Goal: Transaction & Acquisition: Subscribe to service/newsletter

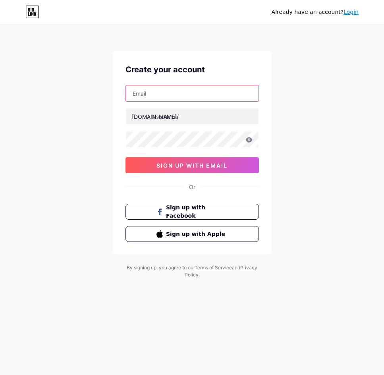
click at [170, 98] on input "text" at bounding box center [192, 93] width 133 height 16
type input "[EMAIL_ADDRESS][DOMAIN_NAME]"
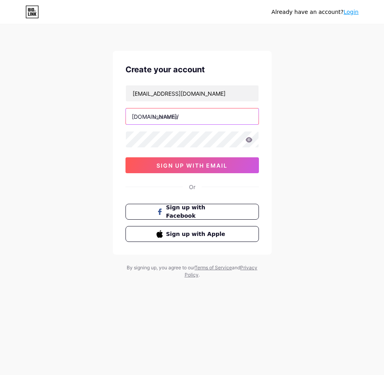
click at [179, 115] on input "text" at bounding box center [192, 116] width 133 height 16
type input "qqcuan"
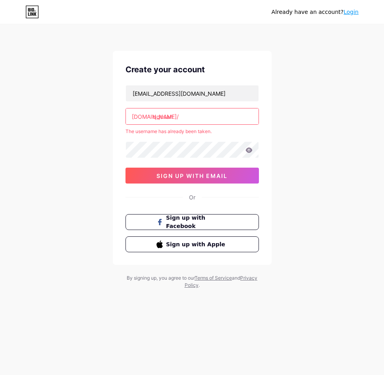
click at [186, 116] on input "qqcuan" at bounding box center [192, 116] width 133 height 16
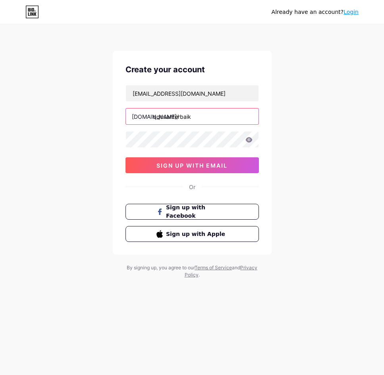
type input "qqcuanterbaik"
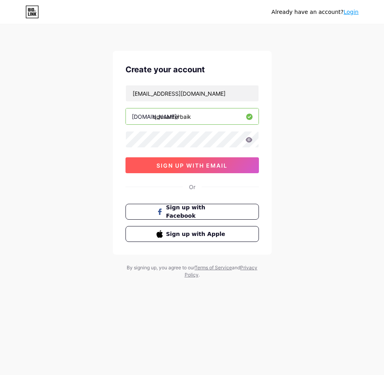
click at [147, 162] on button "sign up with email" at bounding box center [191, 165] width 133 height 16
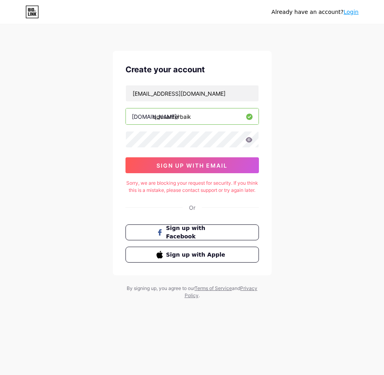
click at [198, 189] on div "Sorry, we are blocking your request for security. If you think this is a mistak…" at bounding box center [191, 186] width 133 height 14
click at [194, 189] on div "Sorry, we are blocking your request for security. If you think this is a mistak…" at bounding box center [191, 186] width 133 height 14
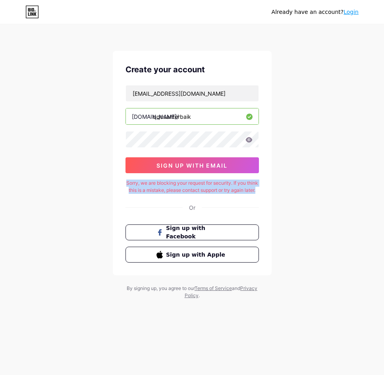
click at [194, 189] on div "Sorry, we are blocking your request for security. If you think this is a mistak…" at bounding box center [191, 186] width 133 height 14
click at [179, 192] on div "Sorry, we are blocking your request for security. If you think this is a mistak…" at bounding box center [191, 186] width 133 height 14
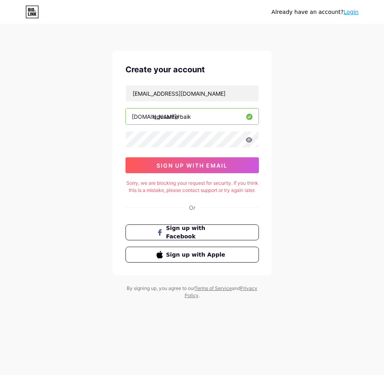
click at [223, 190] on div "Sorry, we are blocking your request for security. If you think this is a mistak…" at bounding box center [191, 186] width 133 height 14
click at [245, 139] on icon at bounding box center [248, 140] width 7 height 6
click at [251, 140] on icon at bounding box center [248, 139] width 7 height 5
click at [249, 139] on icon at bounding box center [248, 140] width 7 height 6
click at [249, 141] on icon at bounding box center [248, 139] width 7 height 5
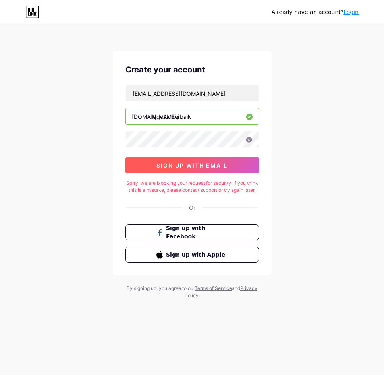
click at [208, 163] on span "sign up with email" at bounding box center [191, 165] width 71 height 7
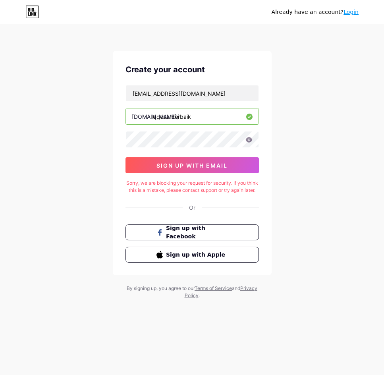
click at [184, 194] on div "Sorry, we are blocking your request for security. If you think this is a mistak…" at bounding box center [191, 186] width 133 height 14
click at [90, 67] on div "Already have an account? Login Create your account [EMAIL_ADDRESS][DOMAIN_NAME]…" at bounding box center [192, 162] width 384 height 324
